Goal: Navigation & Orientation: Find specific page/section

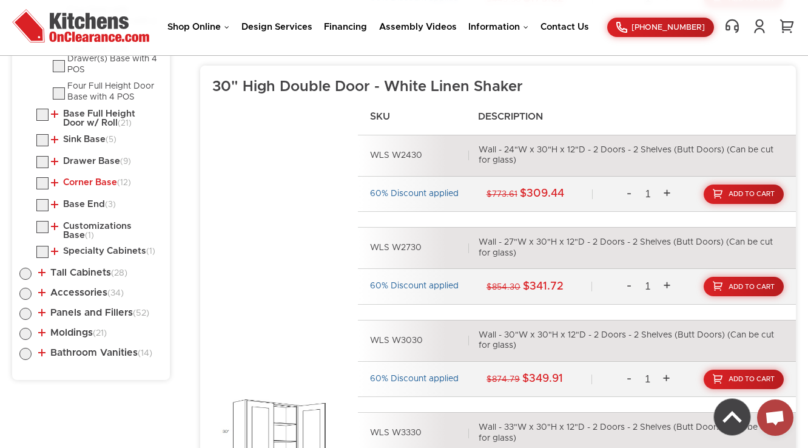
scroll to position [1042, 0]
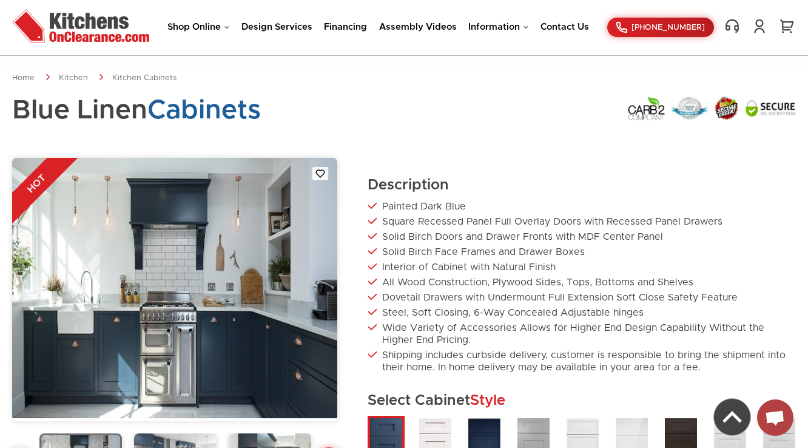
scroll to position [403, 0]
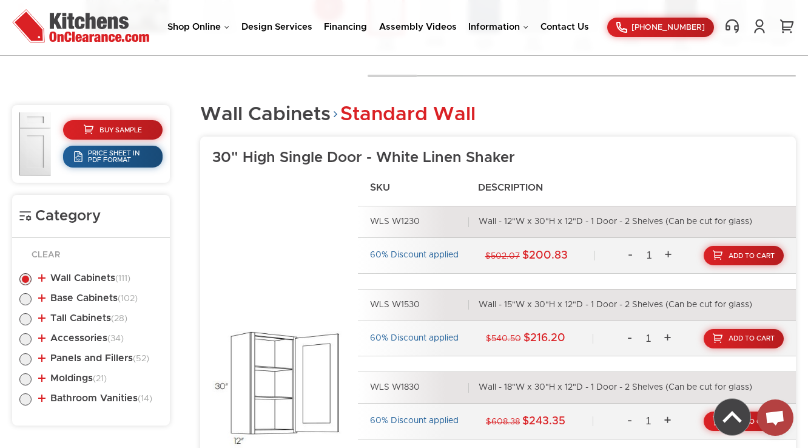
scroll to position [454, 0]
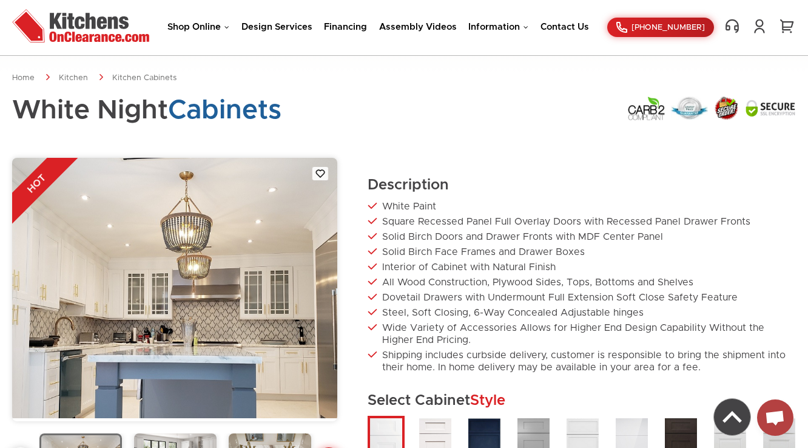
scroll to position [410, 0]
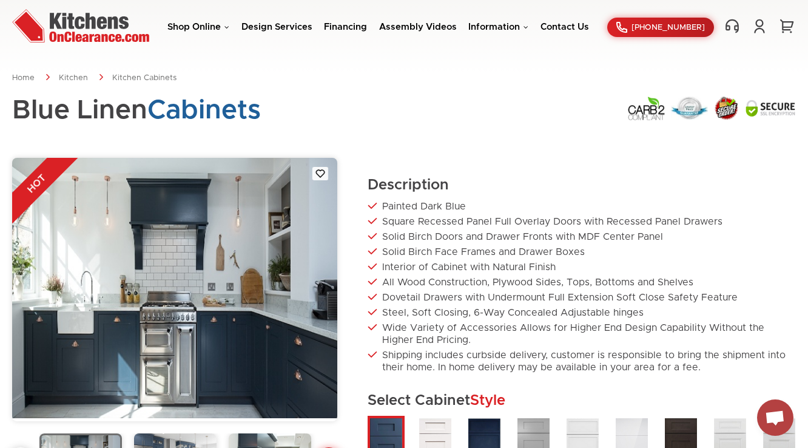
scroll to position [468, 0]
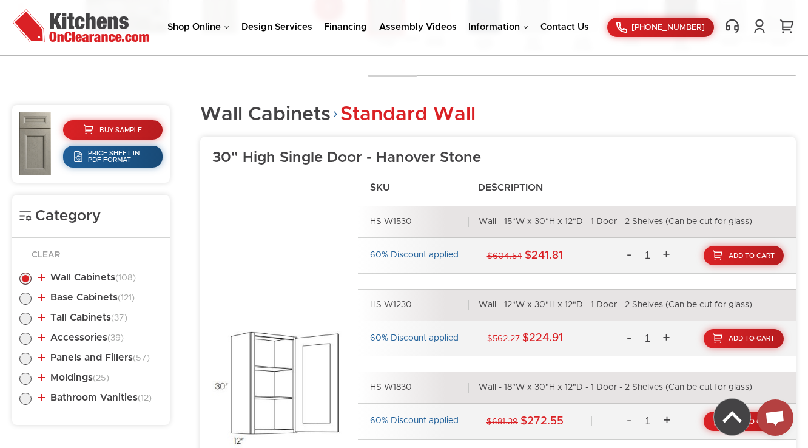
scroll to position [454, 0]
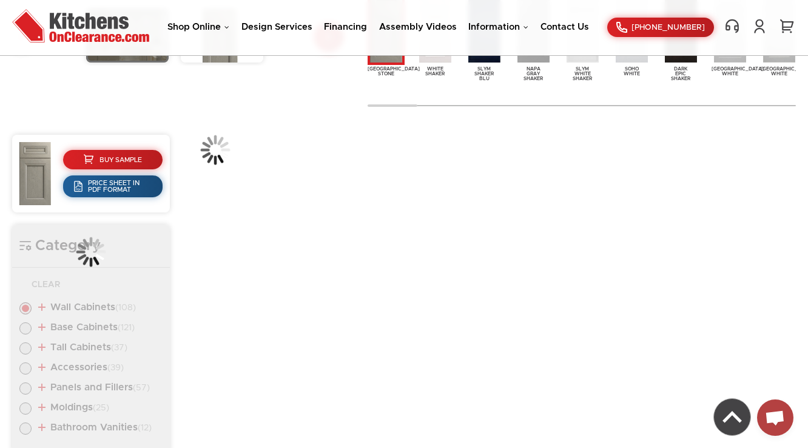
scroll to position [425, 0]
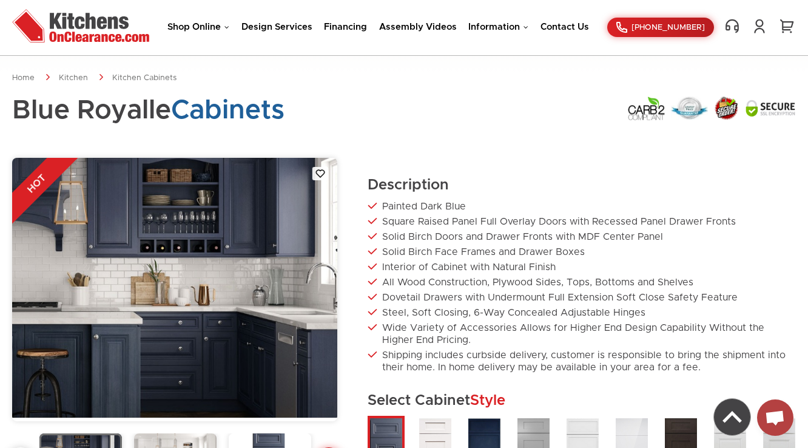
scroll to position [410, 0]
